Goal: Find specific page/section: Find specific page/section

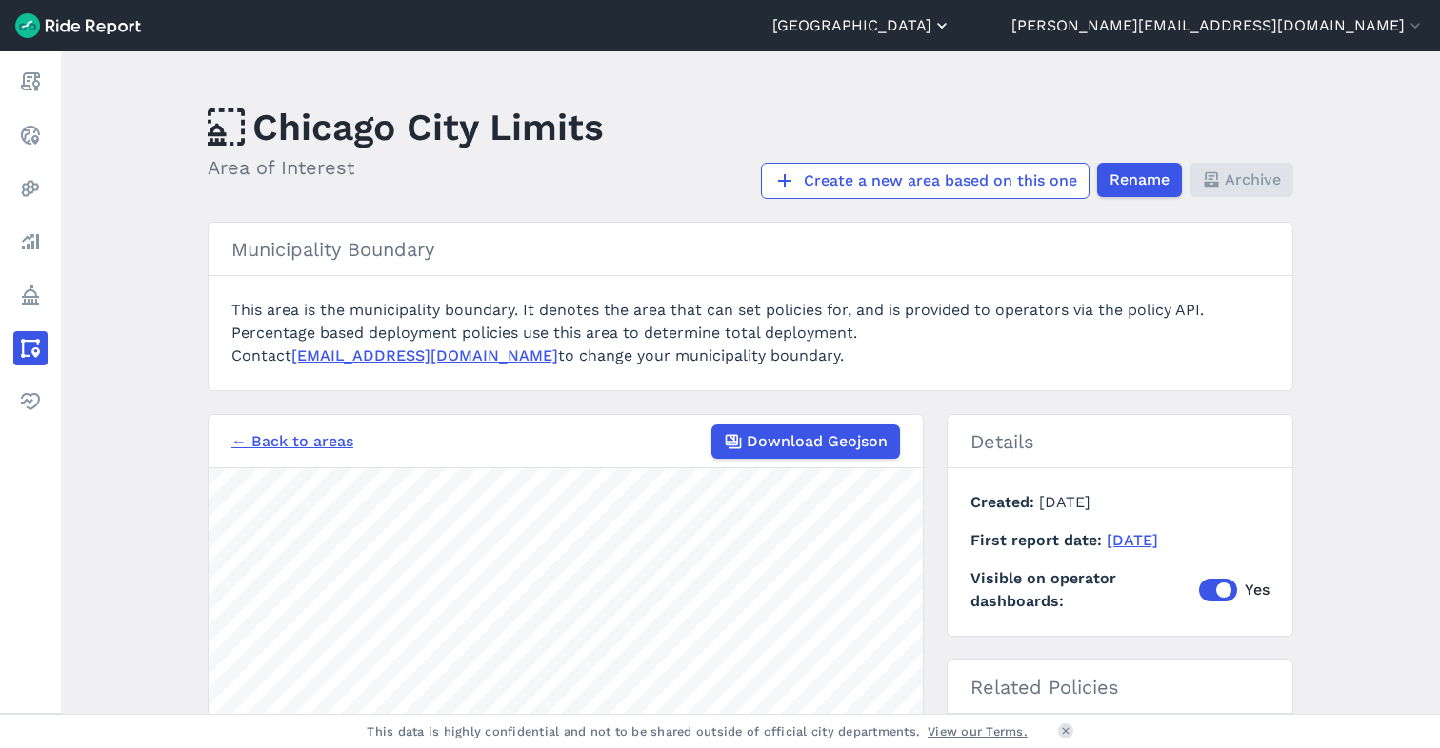
click at [951, 24] on button "[GEOGRAPHIC_DATA]" at bounding box center [861, 25] width 179 height 23
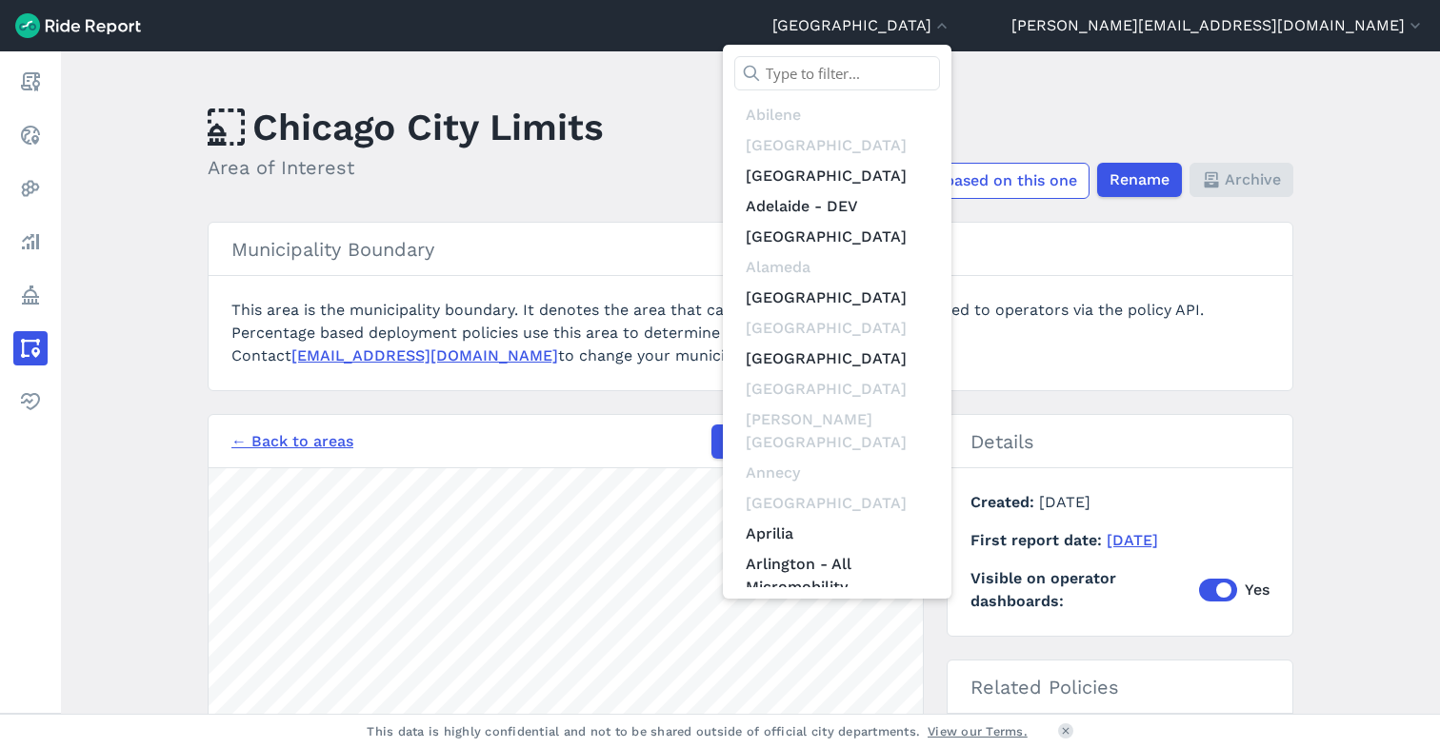
click at [940, 72] on input "text" at bounding box center [837, 73] width 206 height 34
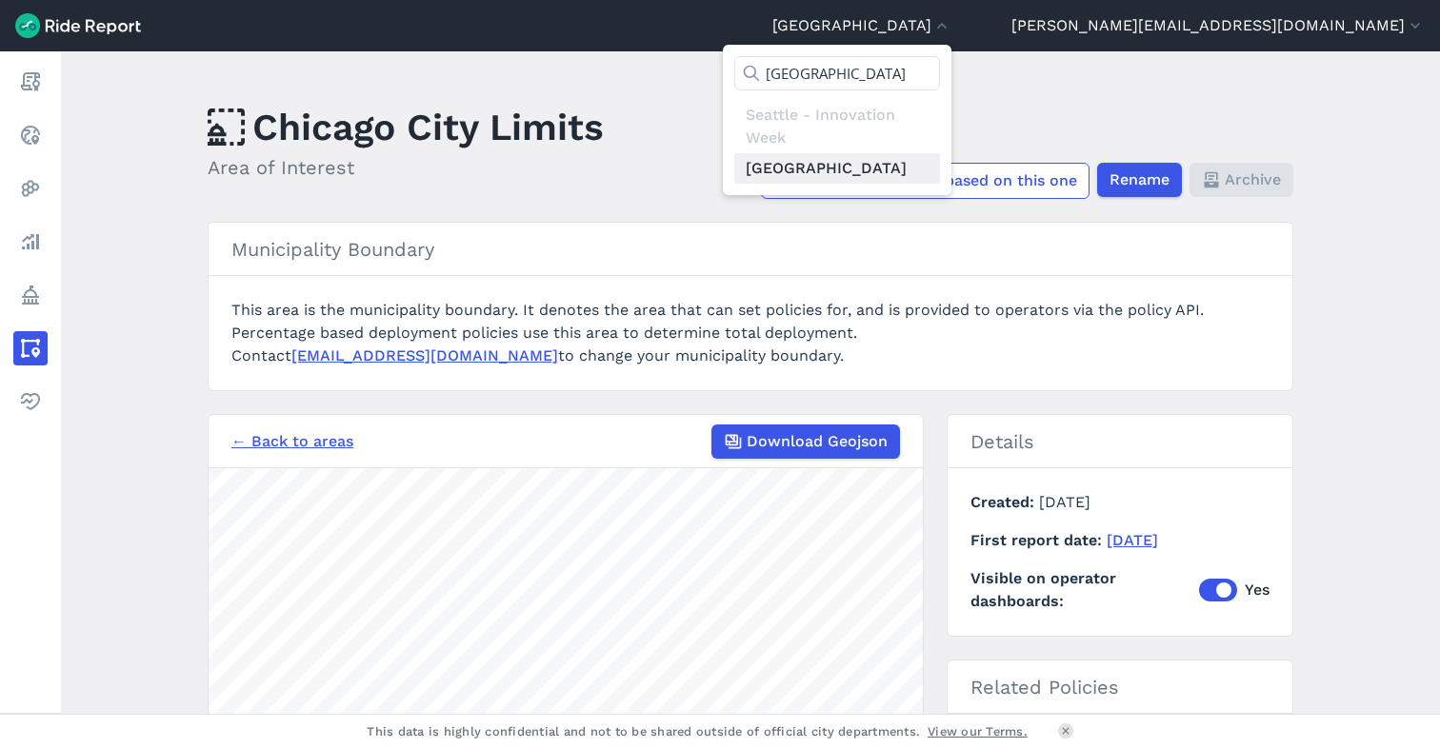
type input "[GEOGRAPHIC_DATA]"
click at [940, 164] on link "[GEOGRAPHIC_DATA]" at bounding box center [837, 168] width 206 height 30
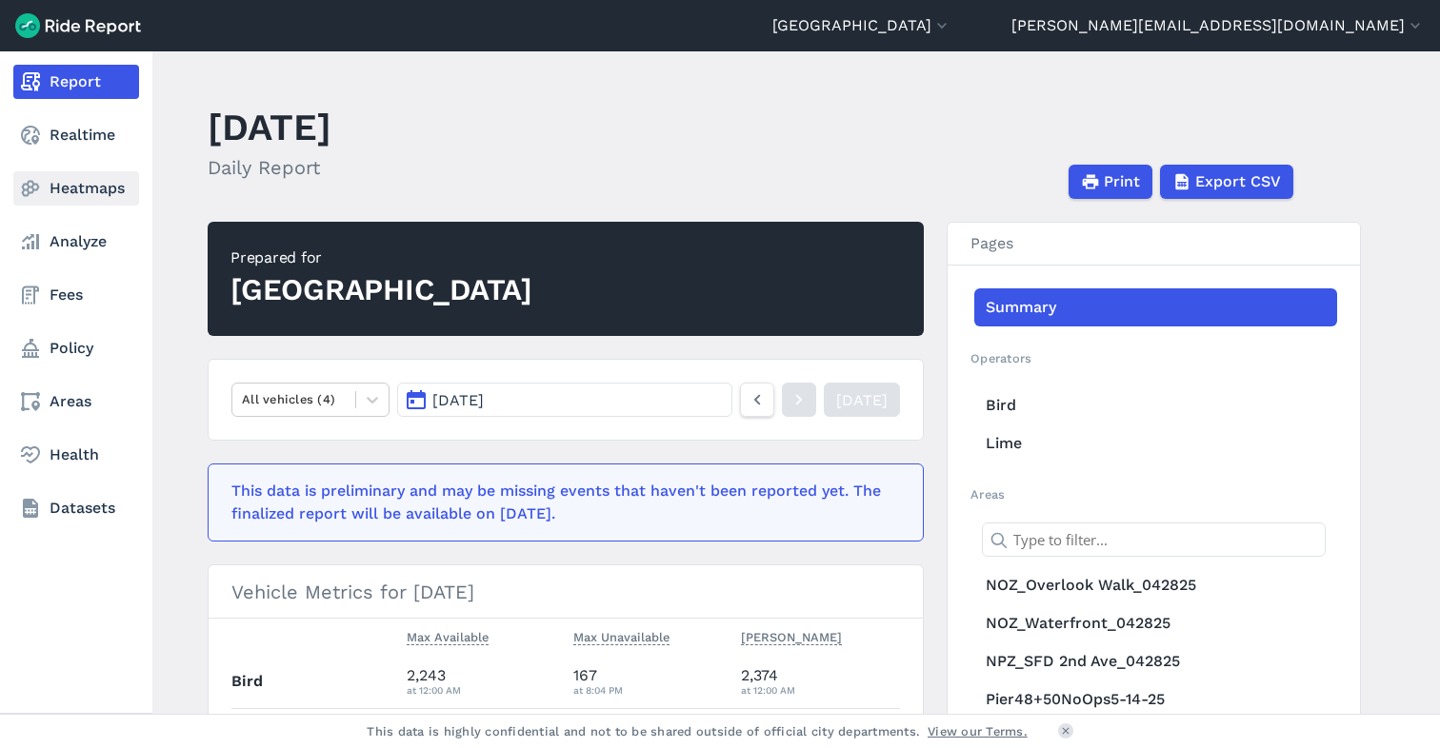
click at [81, 183] on link "Heatmaps" at bounding box center [76, 188] width 126 height 34
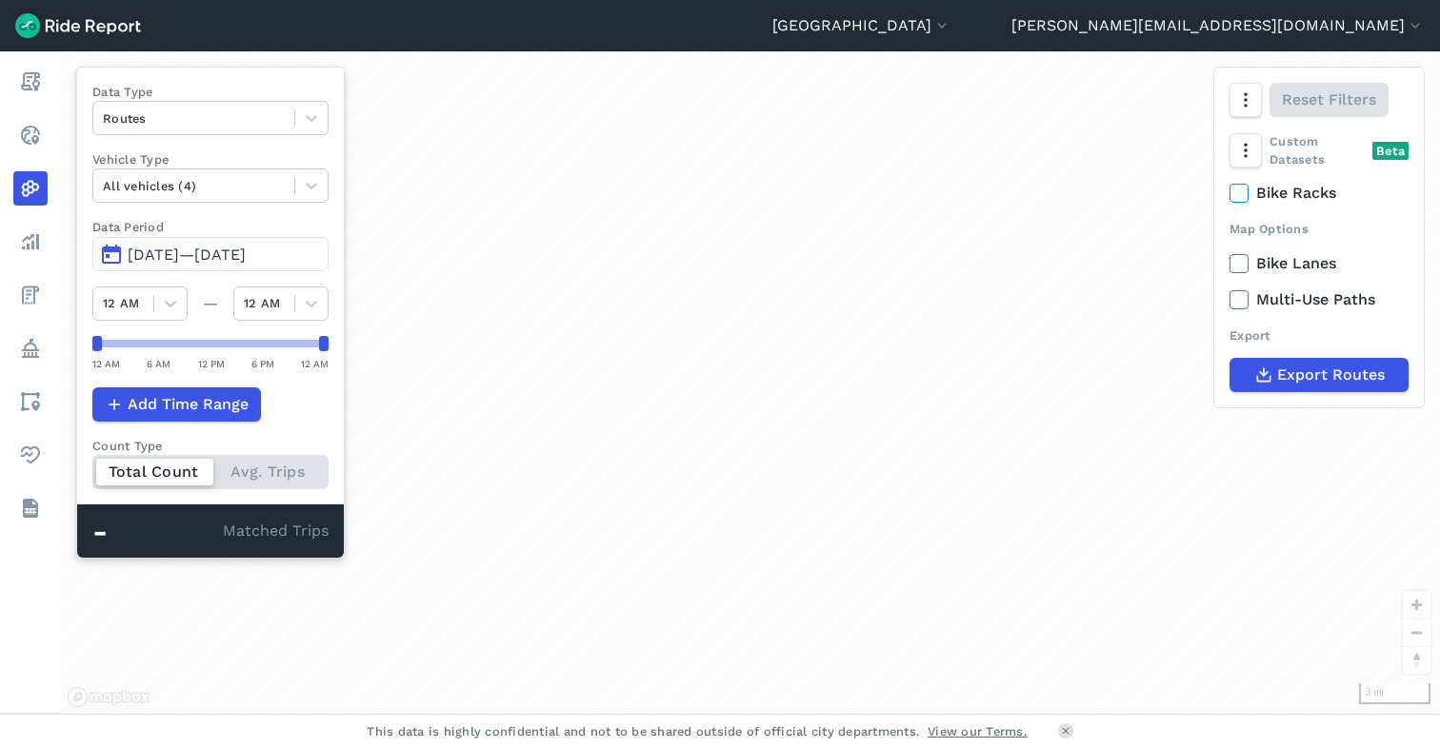
click at [200, 248] on span "[DATE]—[DATE]" at bounding box center [187, 255] width 118 height 18
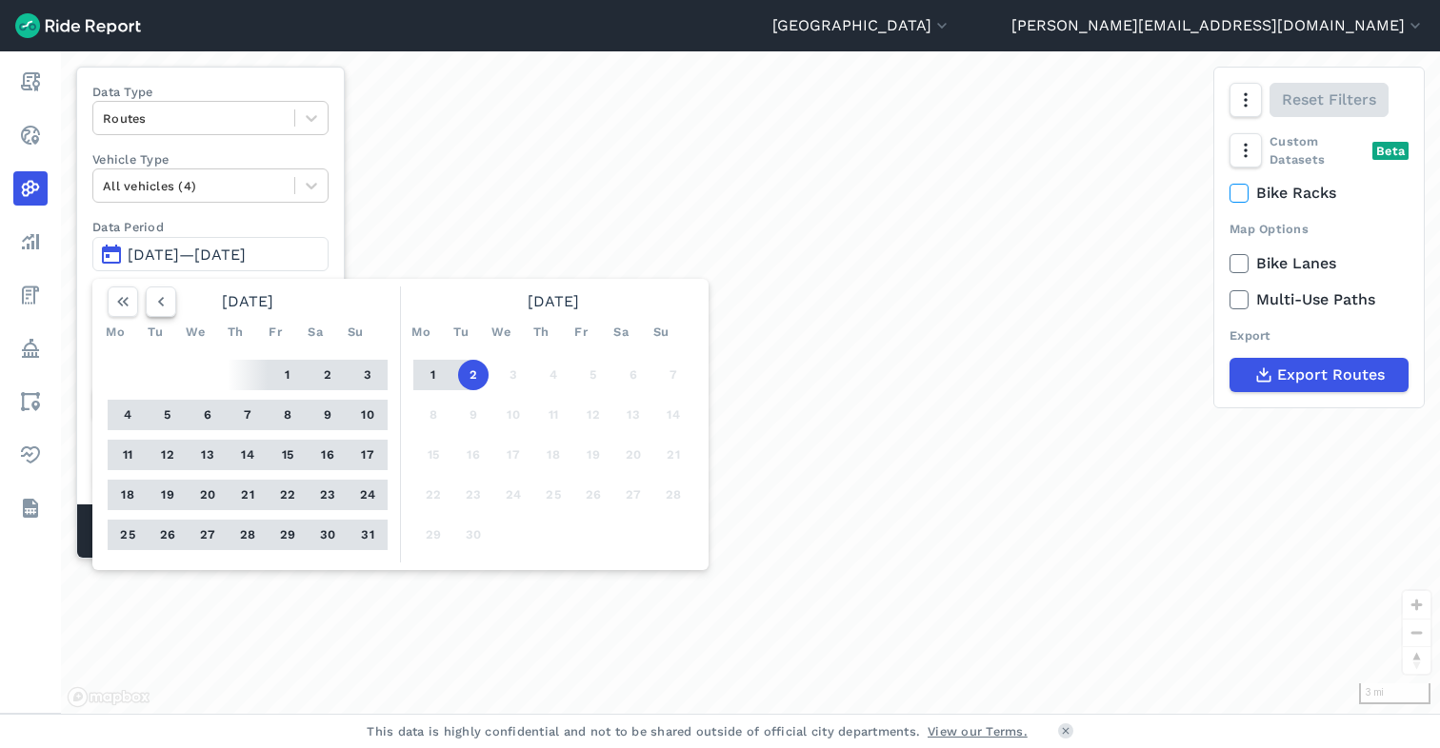
click at [165, 303] on icon "button" at bounding box center [160, 301] width 19 height 19
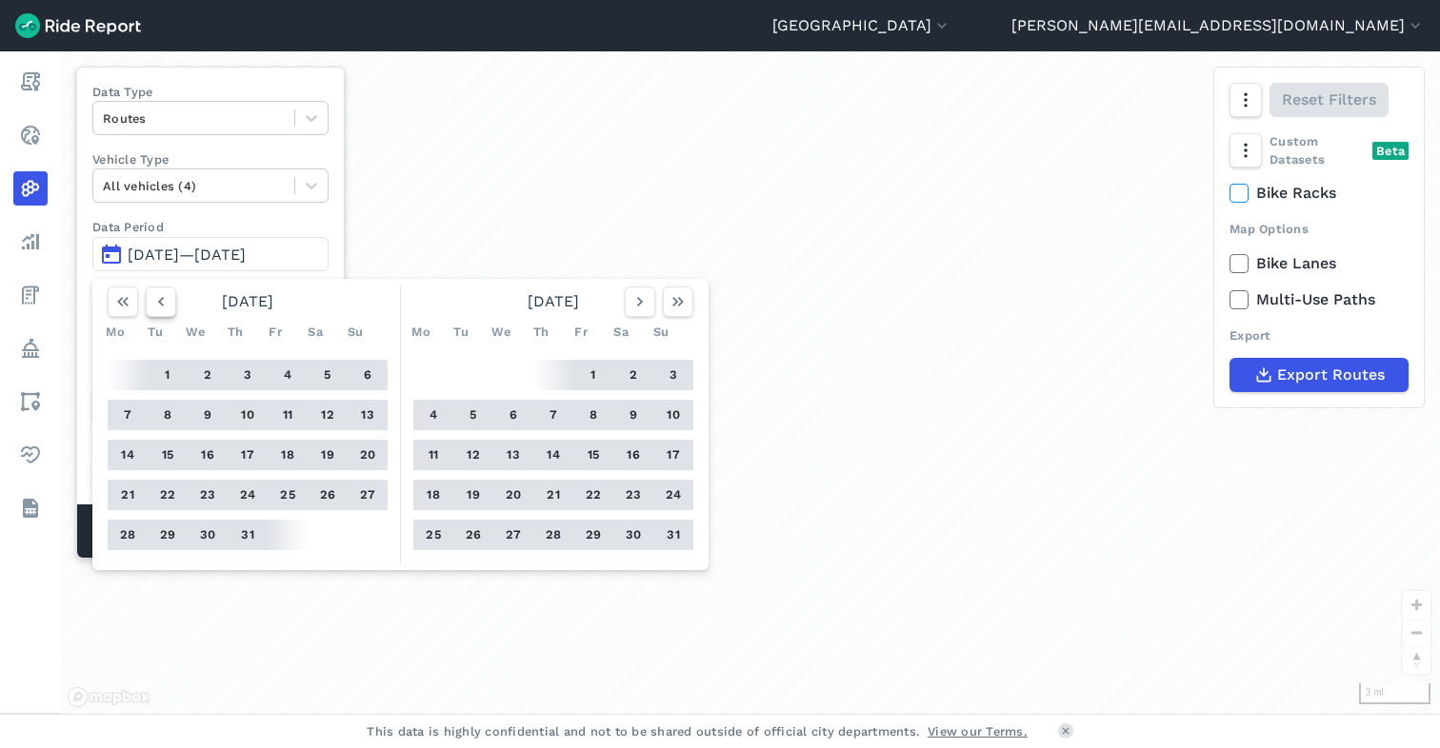
click at [165, 303] on icon "button" at bounding box center [160, 301] width 19 height 19
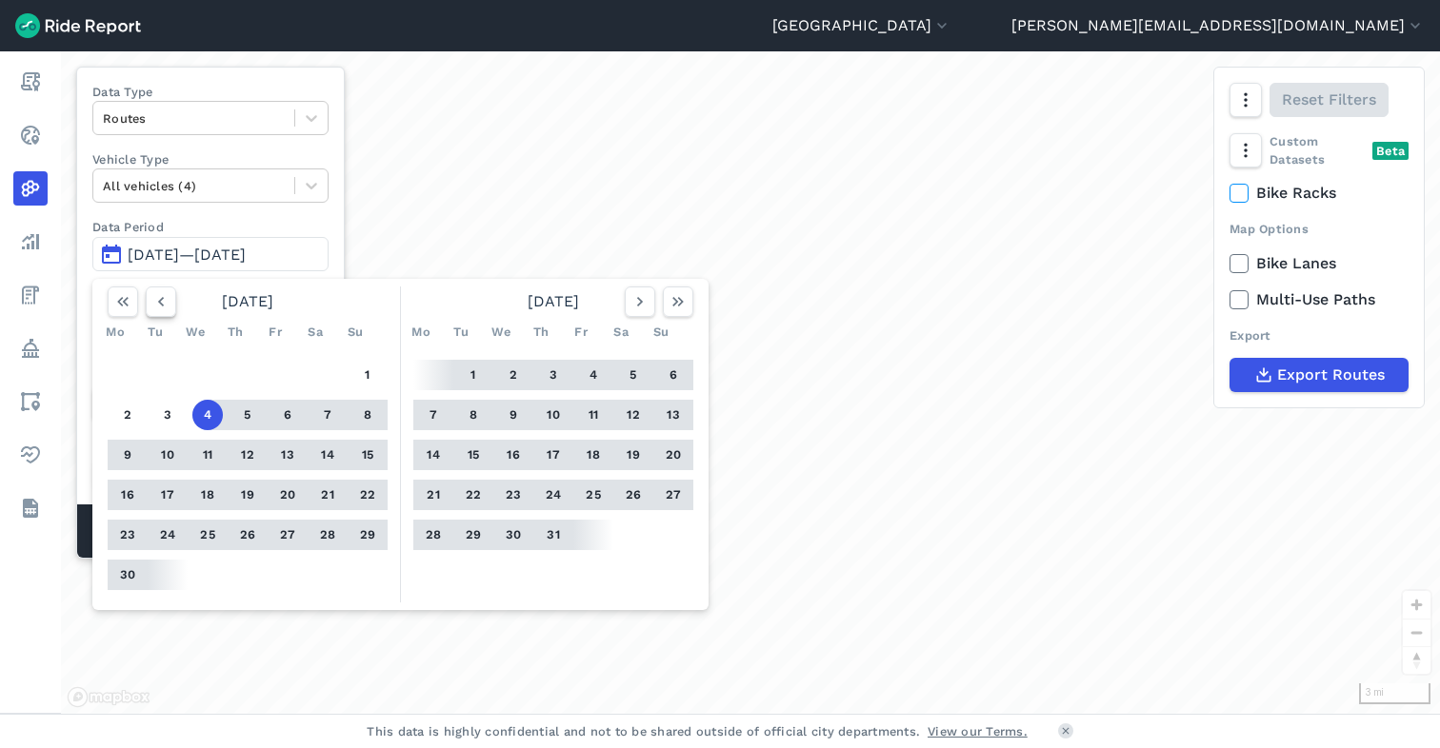
click at [165, 303] on icon "button" at bounding box center [160, 301] width 19 height 19
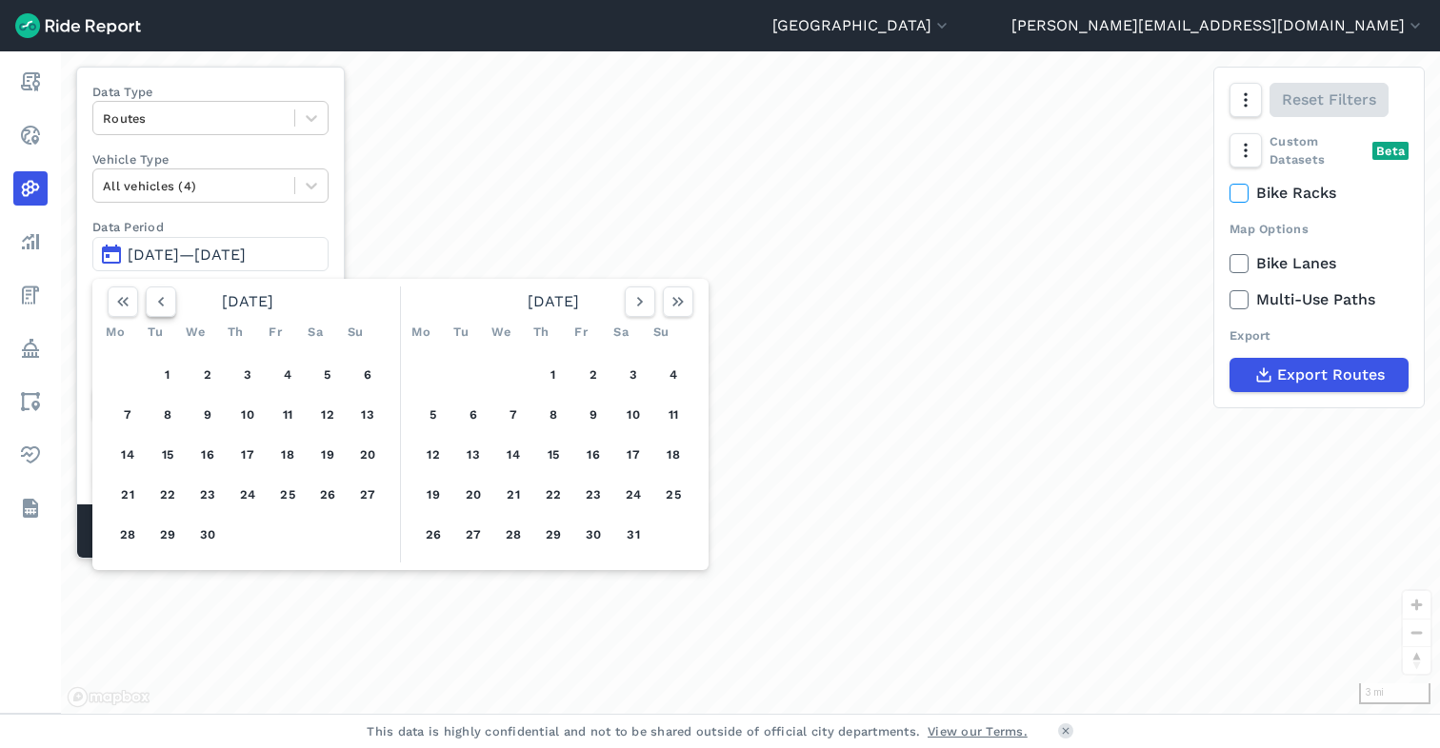
click at [165, 303] on icon "button" at bounding box center [160, 301] width 19 height 19
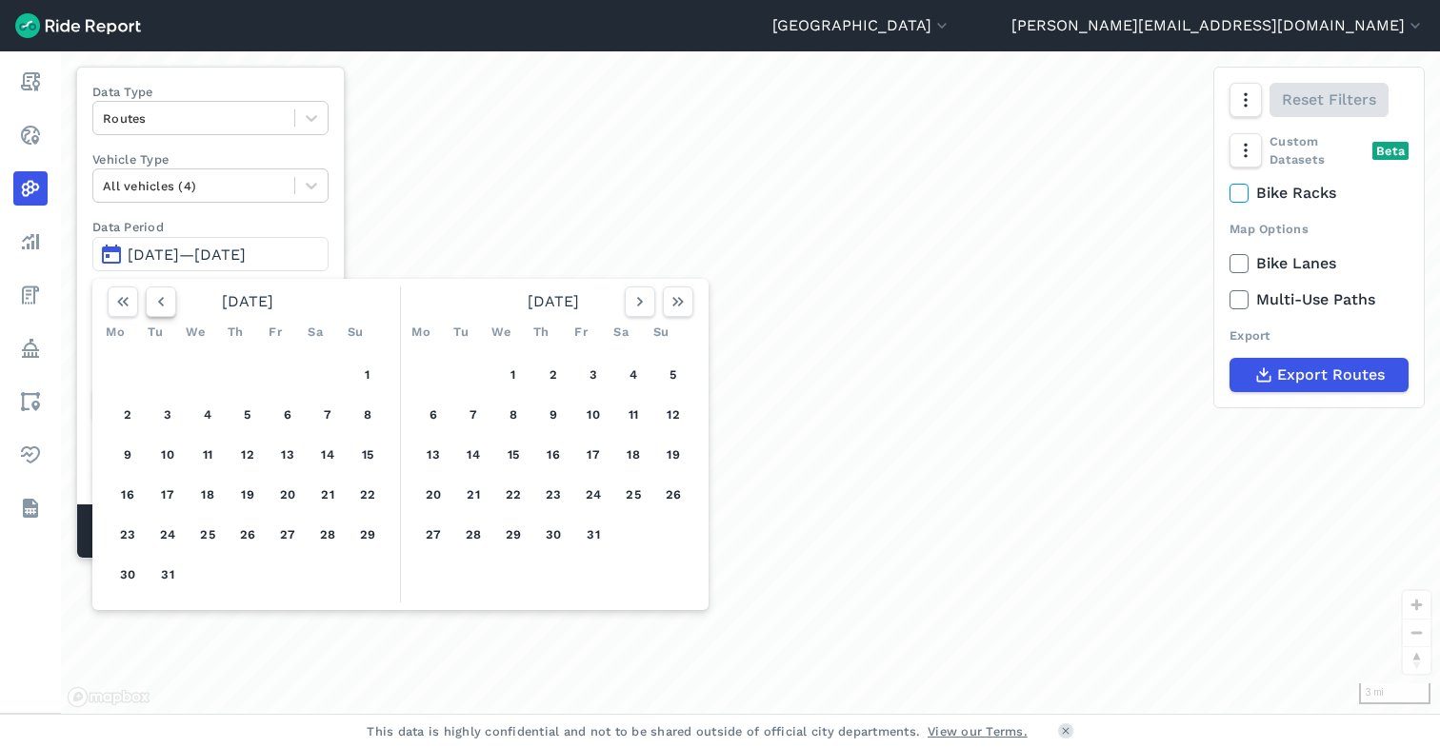
click at [165, 303] on icon "button" at bounding box center [160, 301] width 19 height 19
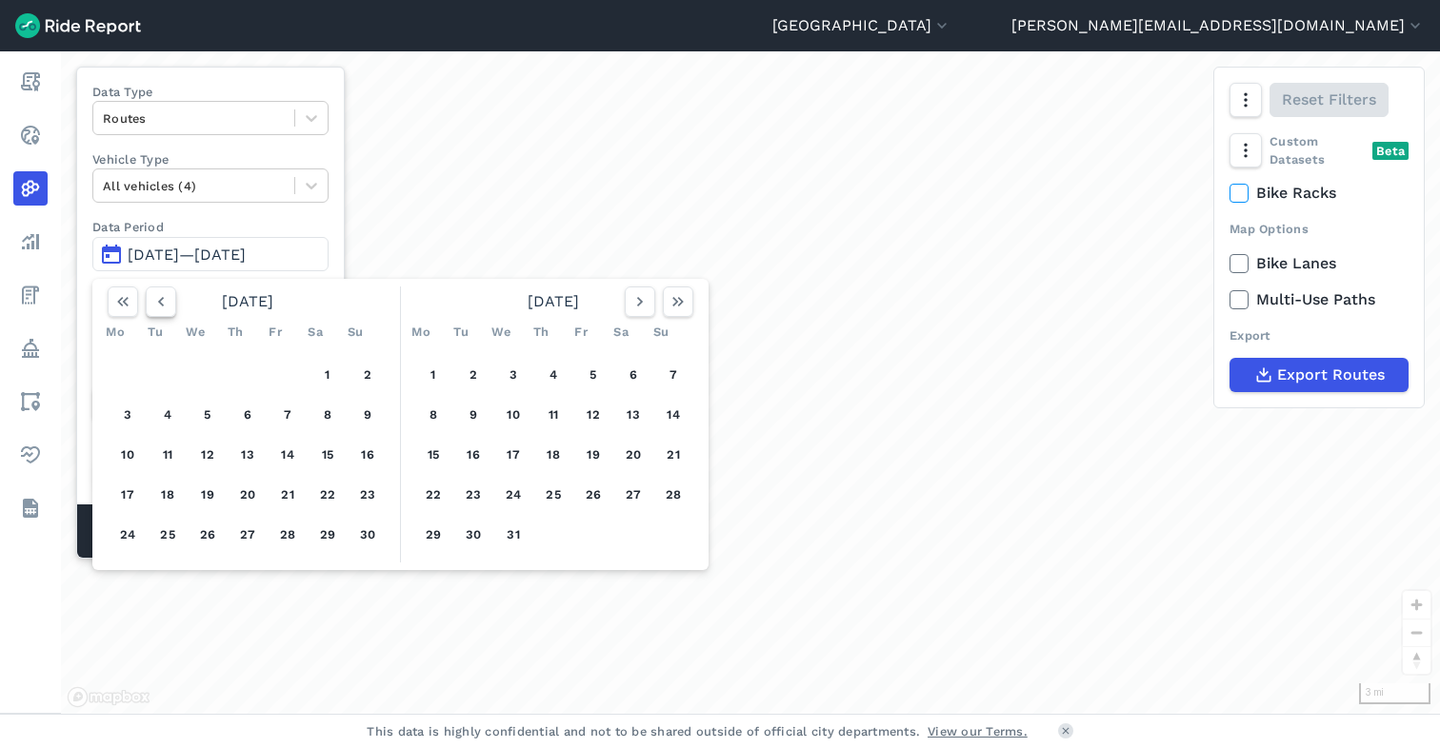
click at [165, 303] on icon "button" at bounding box center [160, 301] width 19 height 19
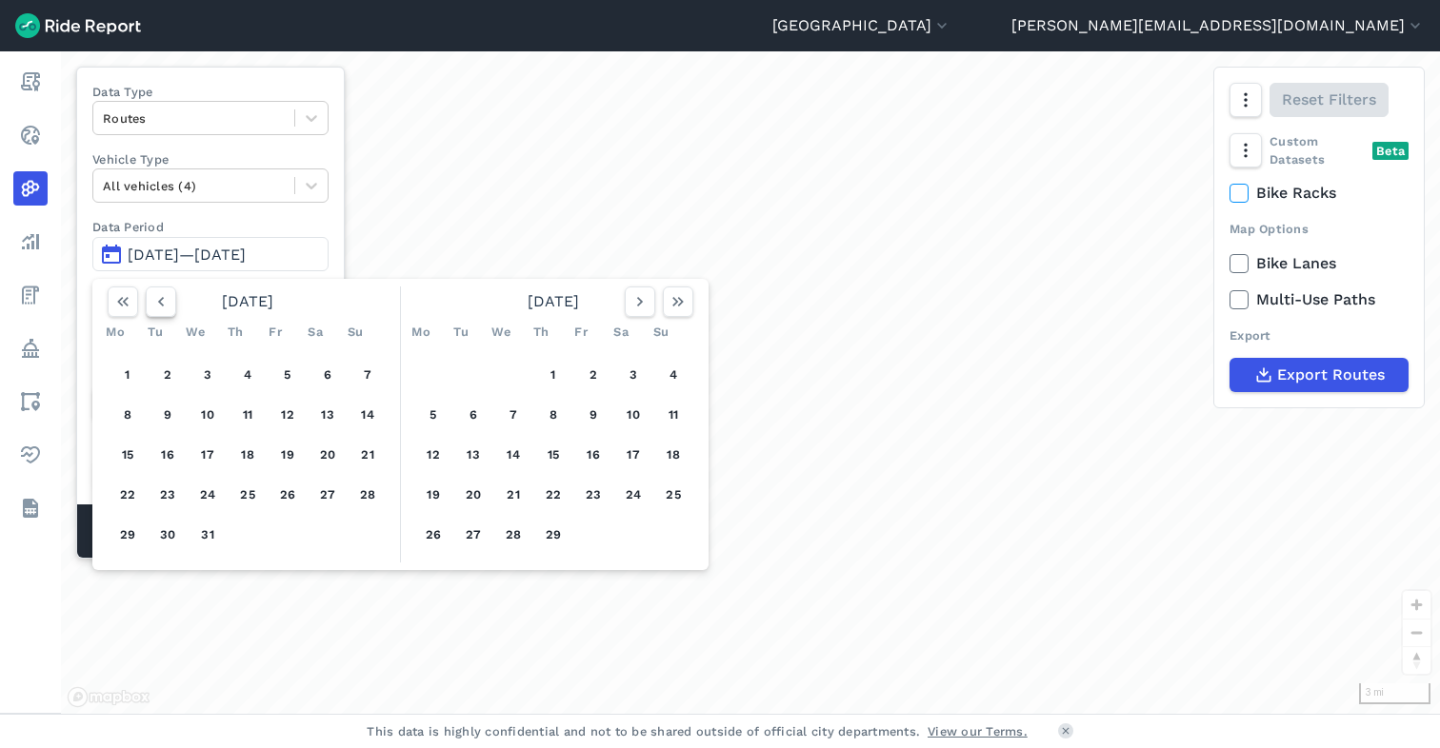
click at [165, 303] on icon "button" at bounding box center [160, 301] width 19 height 19
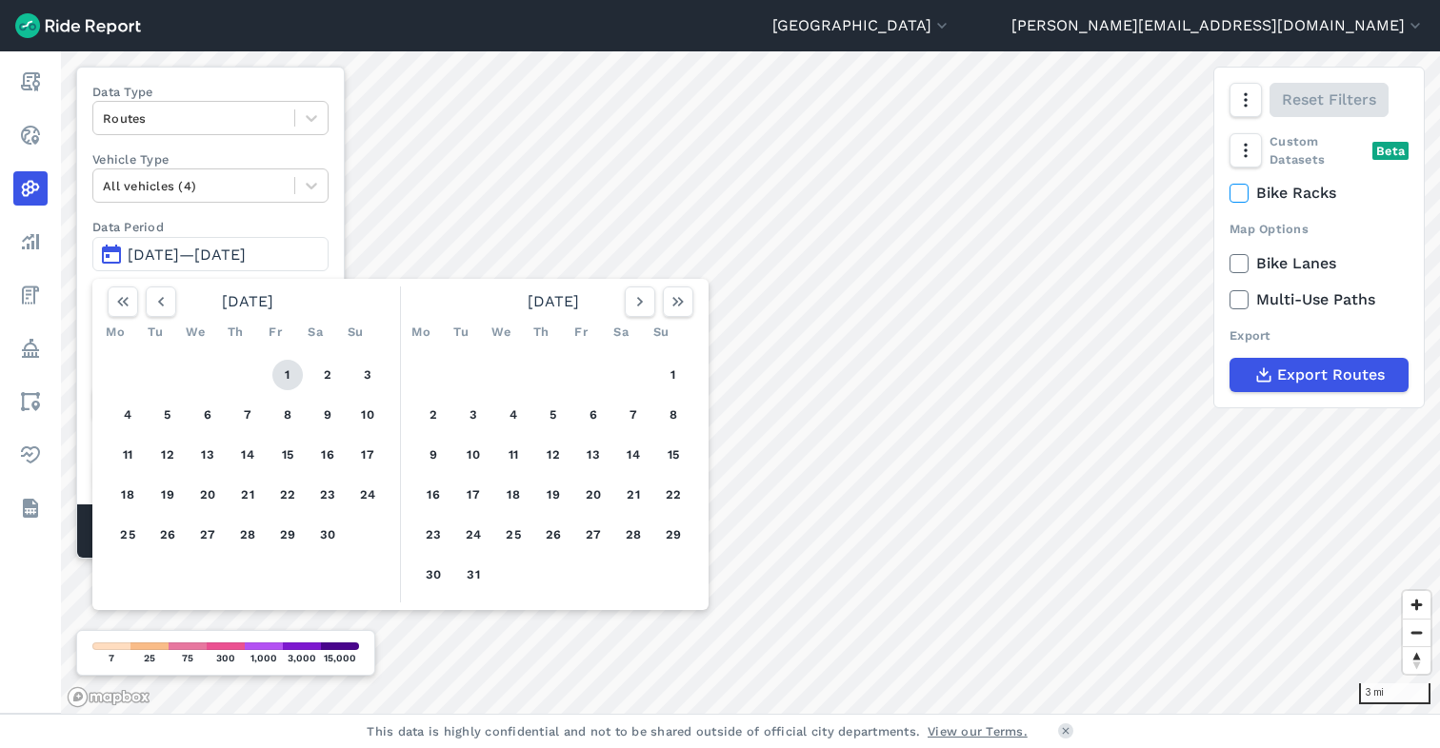
click at [285, 378] on button "1" at bounding box center [287, 375] width 30 height 30
click at [673, 307] on icon "button" at bounding box center [677, 301] width 19 height 19
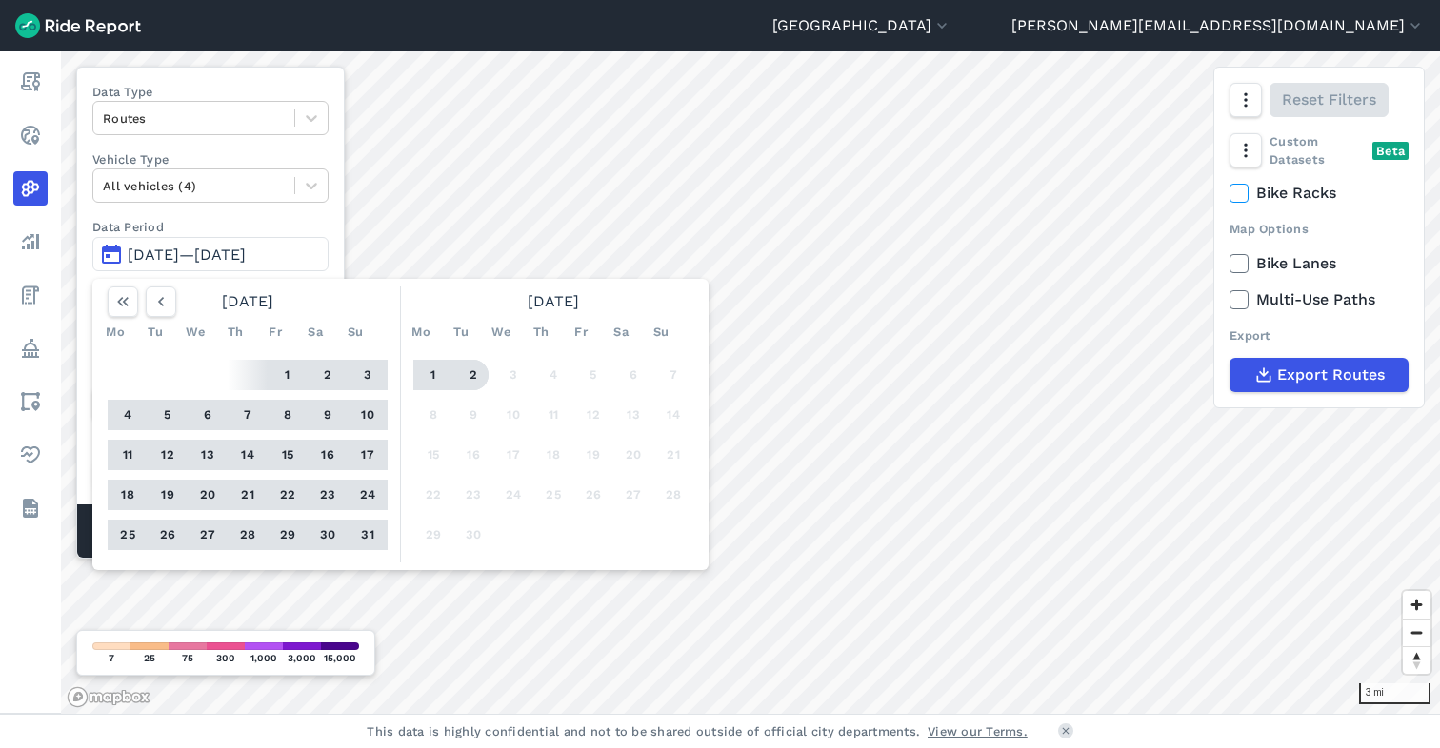
click at [469, 372] on button "2" at bounding box center [473, 375] width 30 height 30
